Goal: Find specific page/section: Find specific page/section

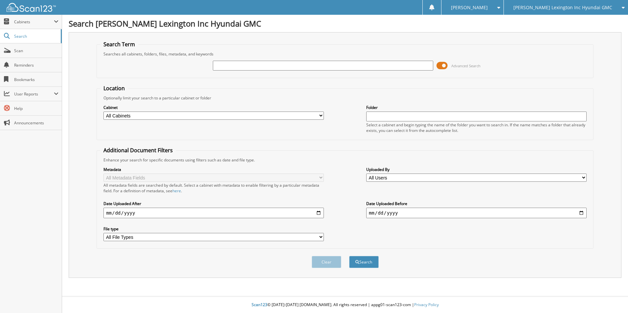
click at [242, 64] on input "text" at bounding box center [323, 66] width 220 height 10
click at [349, 256] on button "Search" at bounding box center [364, 262] width 30 height 12
type input "TRIPLE CROWN AUTO GLASS,LLC."
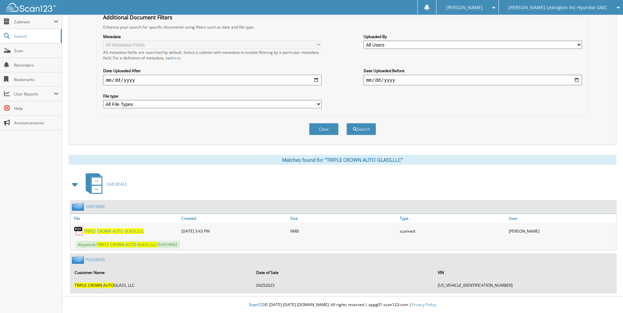
scroll to position [133, 0]
click at [125, 233] on span "GLASS,LLC" at bounding box center [134, 232] width 20 height 6
click at [90, 259] on link "PG233070" at bounding box center [95, 260] width 19 height 6
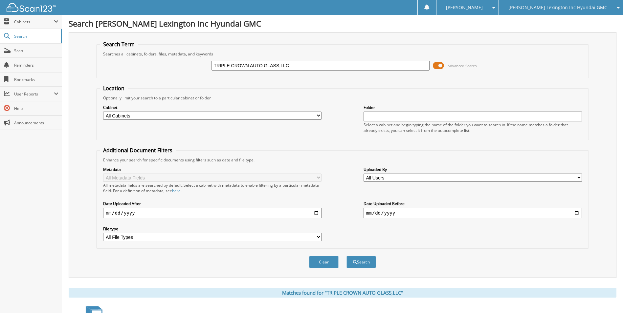
click at [381, 117] on input "text" at bounding box center [473, 117] width 218 height 10
